Goal: Use online tool/utility: Utilize a website feature to perform a specific function

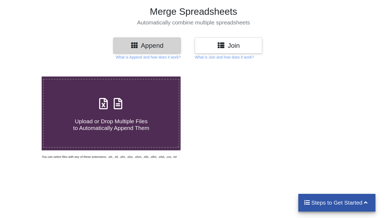
scroll to position [37, 0]
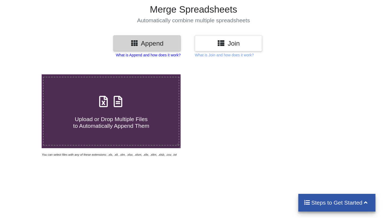
click at [169, 55] on p "What is Append and how does it work?" at bounding box center [148, 54] width 65 height 5
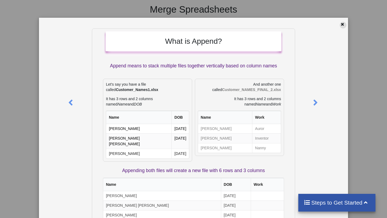
click at [344, 25] on div at bounding box center [343, 25] width 7 height 7
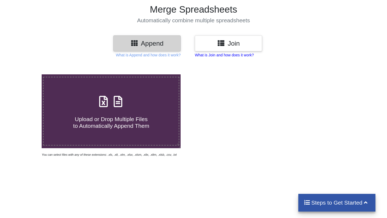
click at [247, 55] on p "What is Join and how does it work?" at bounding box center [224, 54] width 59 height 5
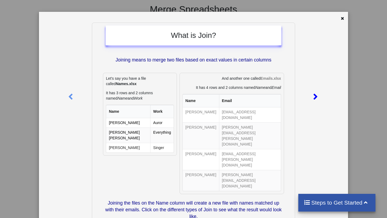
scroll to position [2, 0]
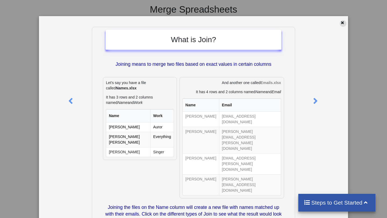
click at [340, 26] on div at bounding box center [343, 23] width 7 height 7
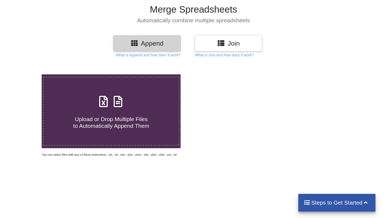
click at [142, 44] on h3 "Append" at bounding box center [147, 44] width 59 height 8
click at [147, 117] on h4 "Upload or Drop Multiple Files to Automatically Append Them" at bounding box center [111, 119] width 135 height 20
click at [26, 75] on input "Upload or Drop Multiple Files to Automatically Append Them" at bounding box center [26, 75] width 0 height 0
type input "C:\fakepath\Orders_Master_Report_2025_10_11_13_04_41 2.xlsx"
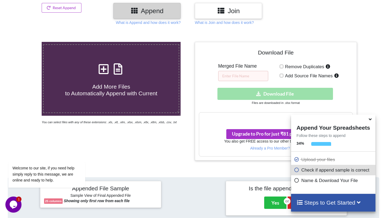
scroll to position [68, 0]
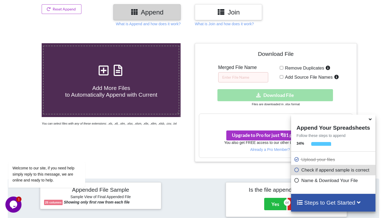
click at [243, 72] on input "text" at bounding box center [243, 77] width 50 height 10
type input "54"
click at [214, 92] on div "Download hidden Download File" at bounding box center [276, 95] width 154 height 12
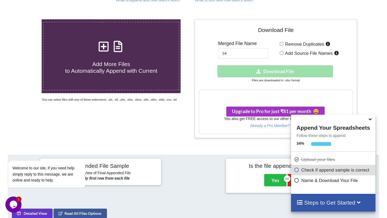
scroll to position [92, 0]
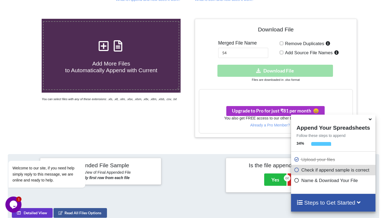
click at [252, 71] on div "Download hidden Download File" at bounding box center [276, 71] width 154 height 12
click at [299, 78] on small "Files are downloaded in .xlsx format" at bounding box center [276, 79] width 48 height 3
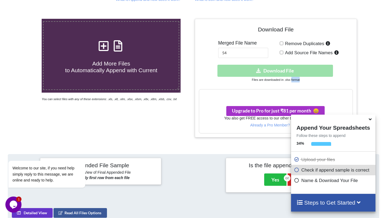
click at [299, 78] on small "Files are downloaded in .xlsx format" at bounding box center [276, 79] width 48 height 3
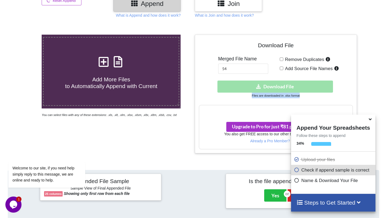
scroll to position [76, 0]
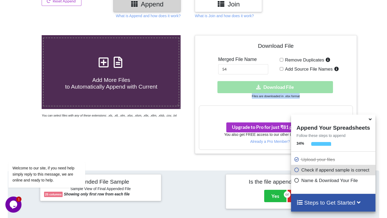
click at [247, 84] on div "Download hidden Download File" at bounding box center [276, 87] width 154 height 12
click at [256, 86] on div "Download hidden Download File" at bounding box center [276, 87] width 154 height 12
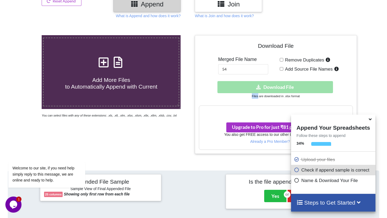
click at [371, 121] on icon at bounding box center [371, 118] width 6 height 5
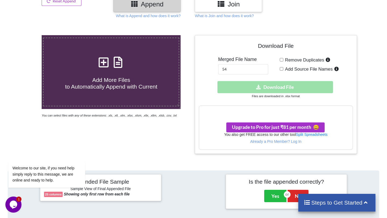
scroll to position [0, 0]
